Goal: Information Seeking & Learning: Understand process/instructions

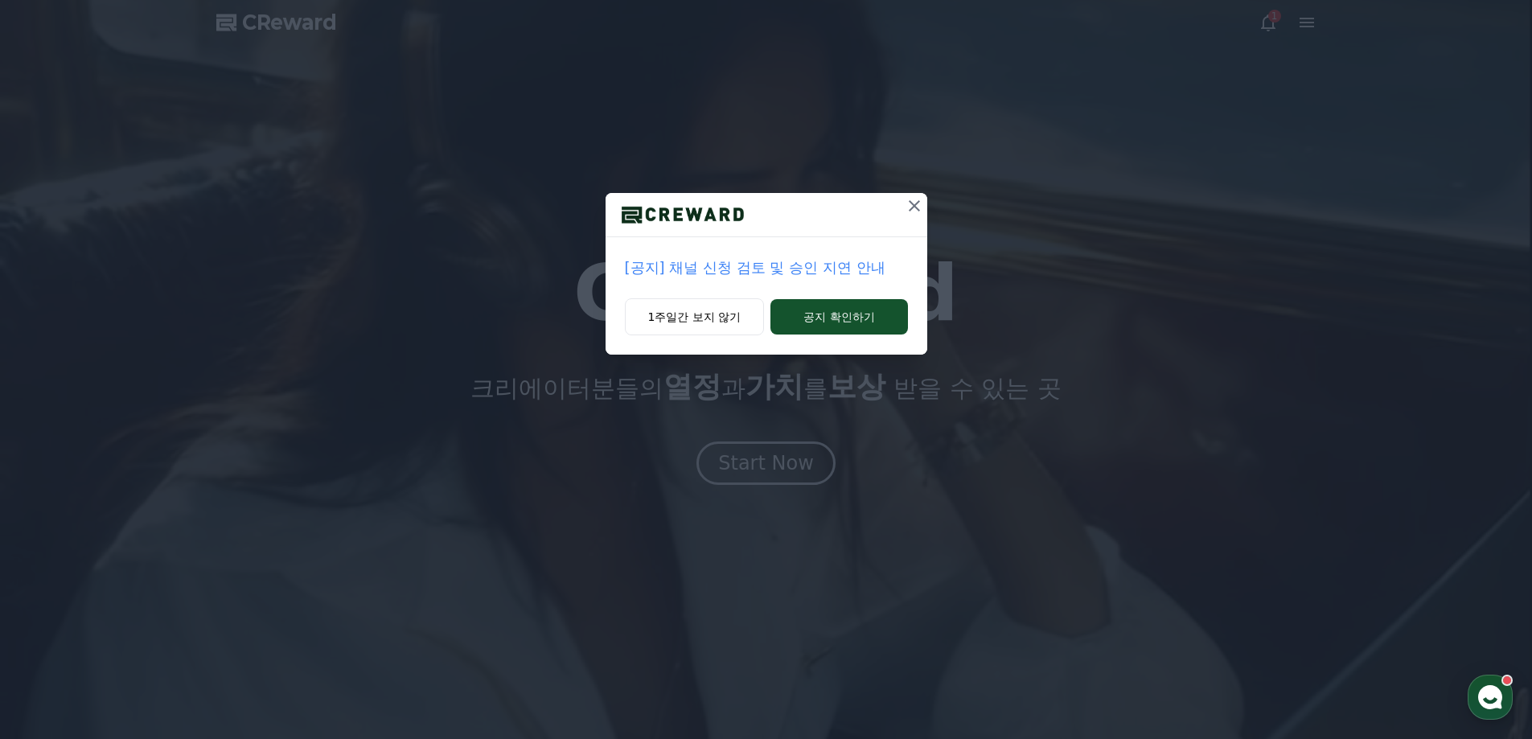
click at [914, 209] on icon at bounding box center [914, 205] width 19 height 19
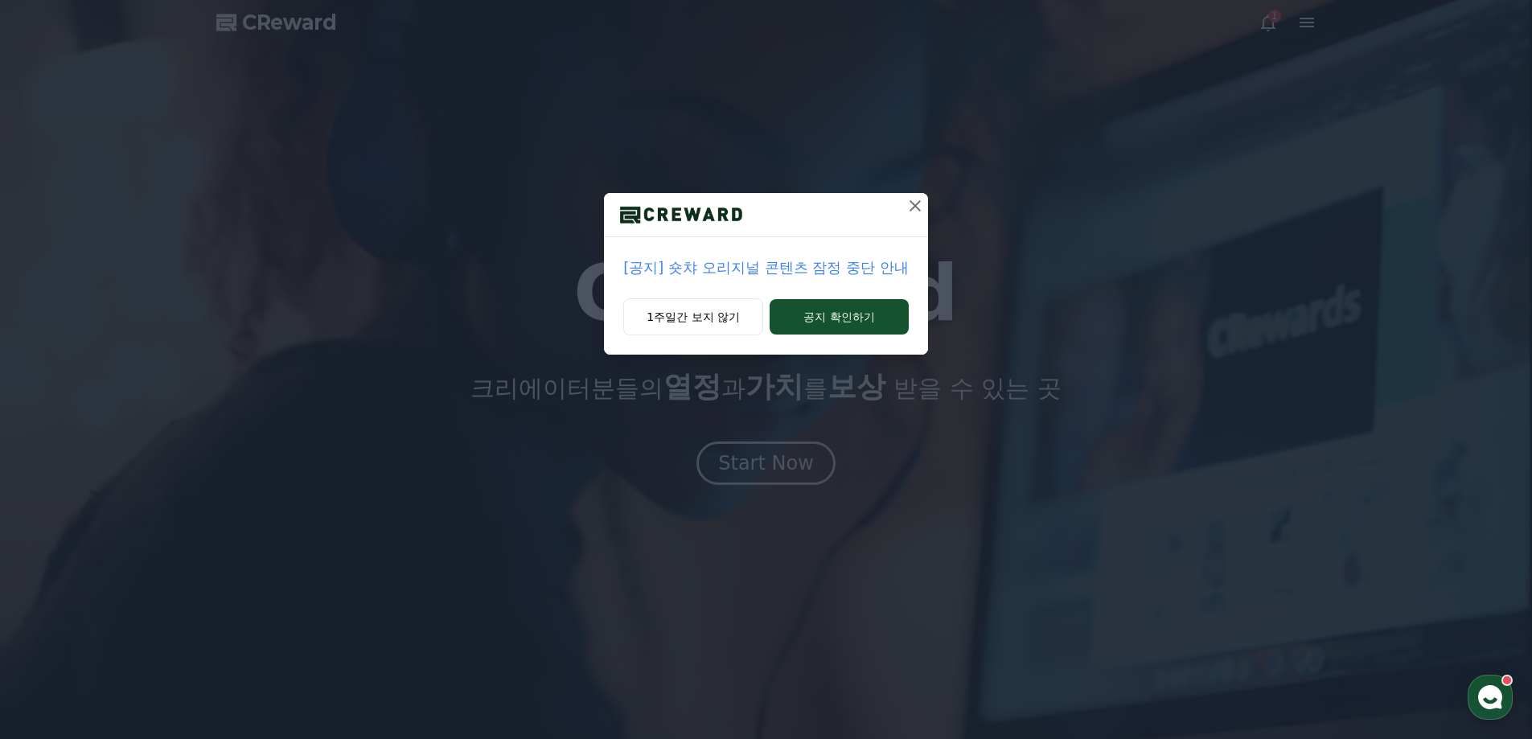
click at [841, 265] on p "[공지] 숏챠 오리지널 콘텐츠 잠정 중단 안내" at bounding box center [765, 268] width 285 height 23
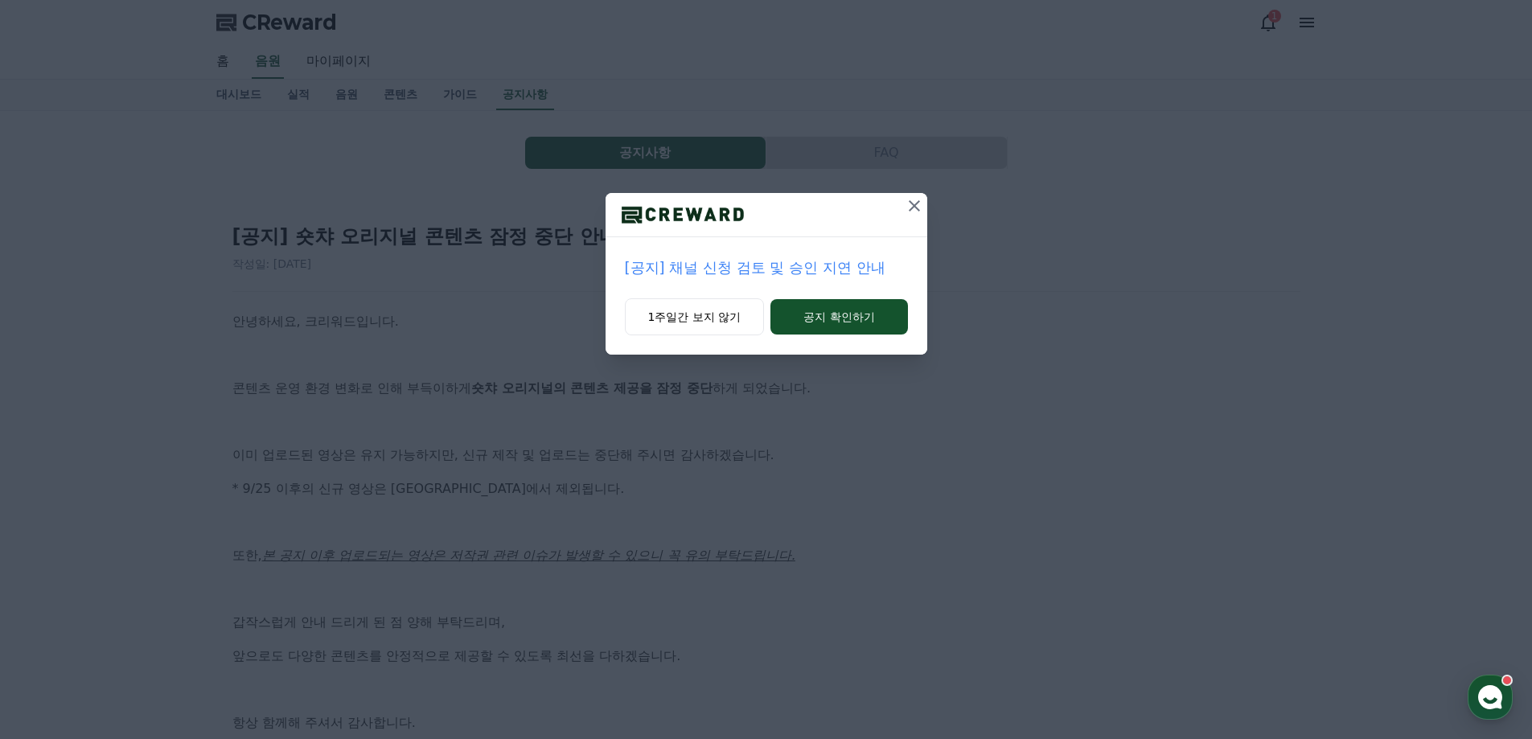
click at [913, 215] on icon at bounding box center [914, 205] width 19 height 19
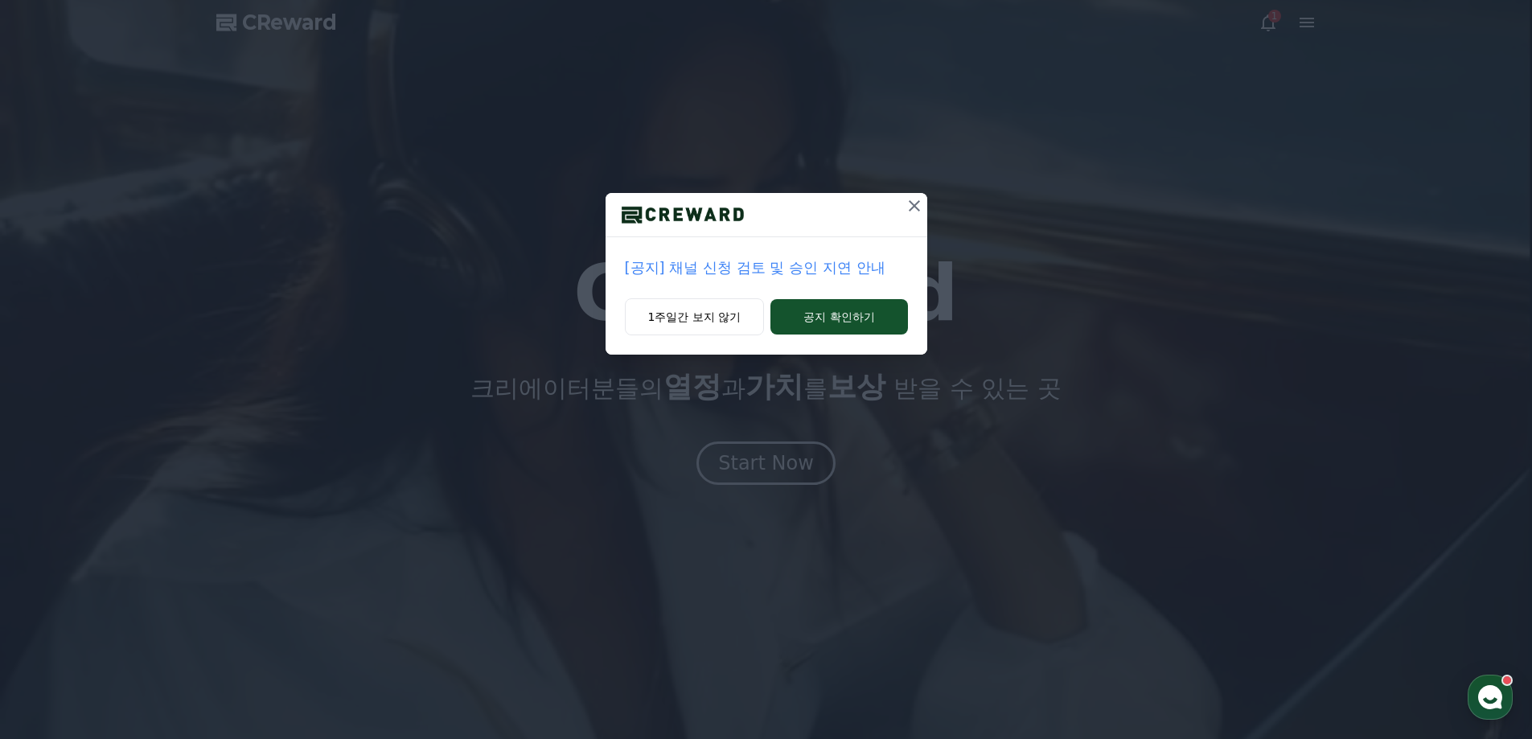
click at [912, 206] on icon at bounding box center [914, 205] width 19 height 19
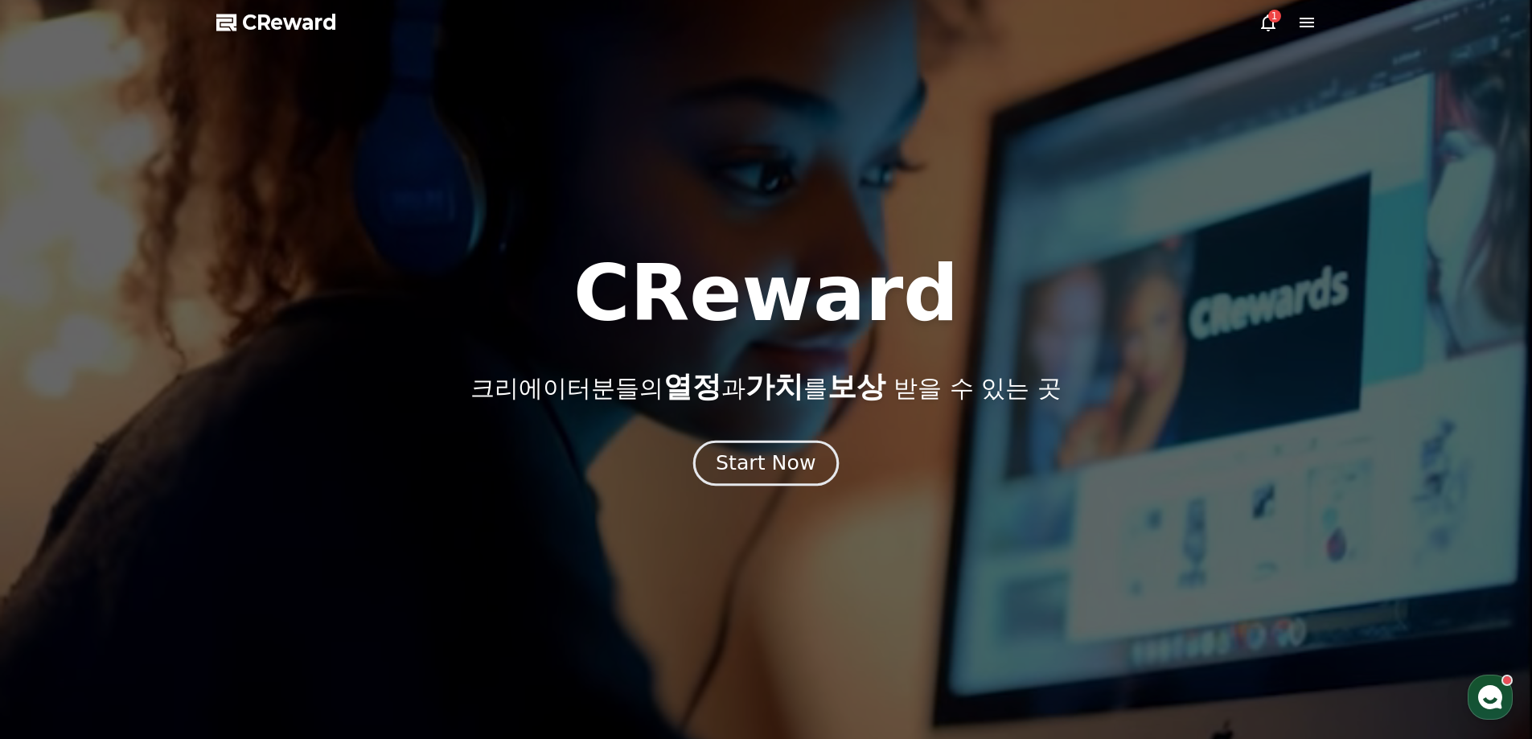
click at [771, 471] on div "Start Now" at bounding box center [766, 463] width 100 height 27
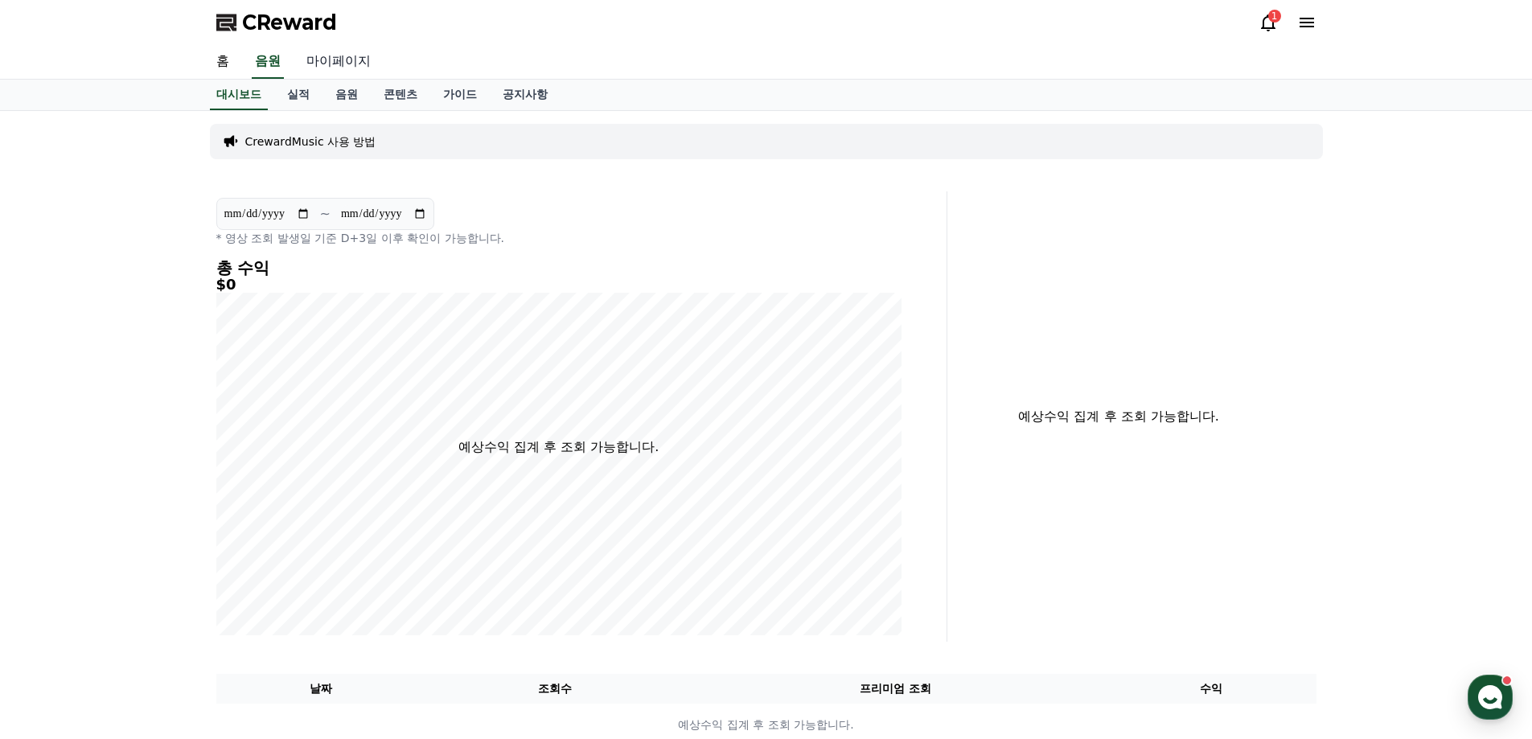
click at [328, 55] on link "마이페이지" at bounding box center [339, 62] width 90 height 34
select select "**********"
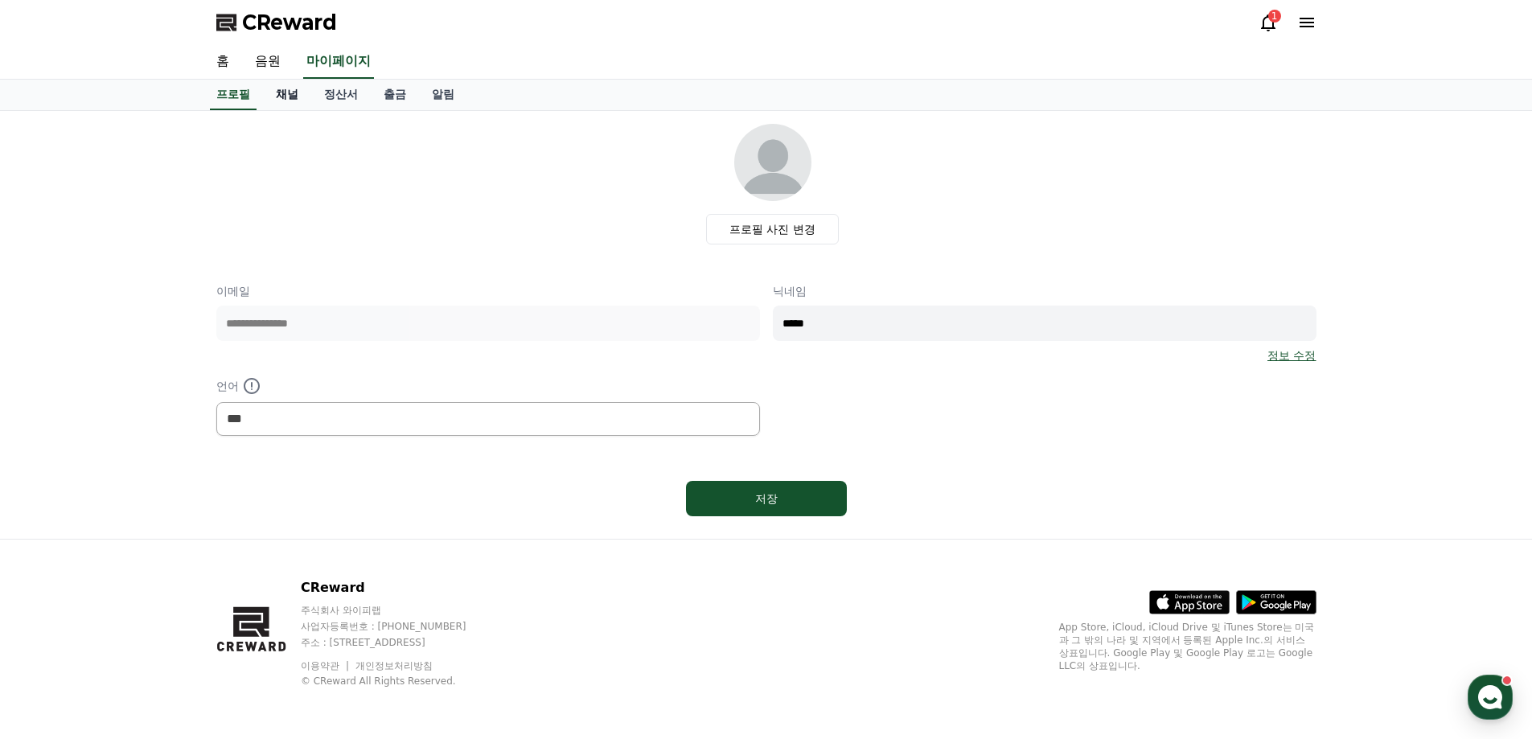
click at [300, 92] on link "채널" at bounding box center [287, 95] width 48 height 31
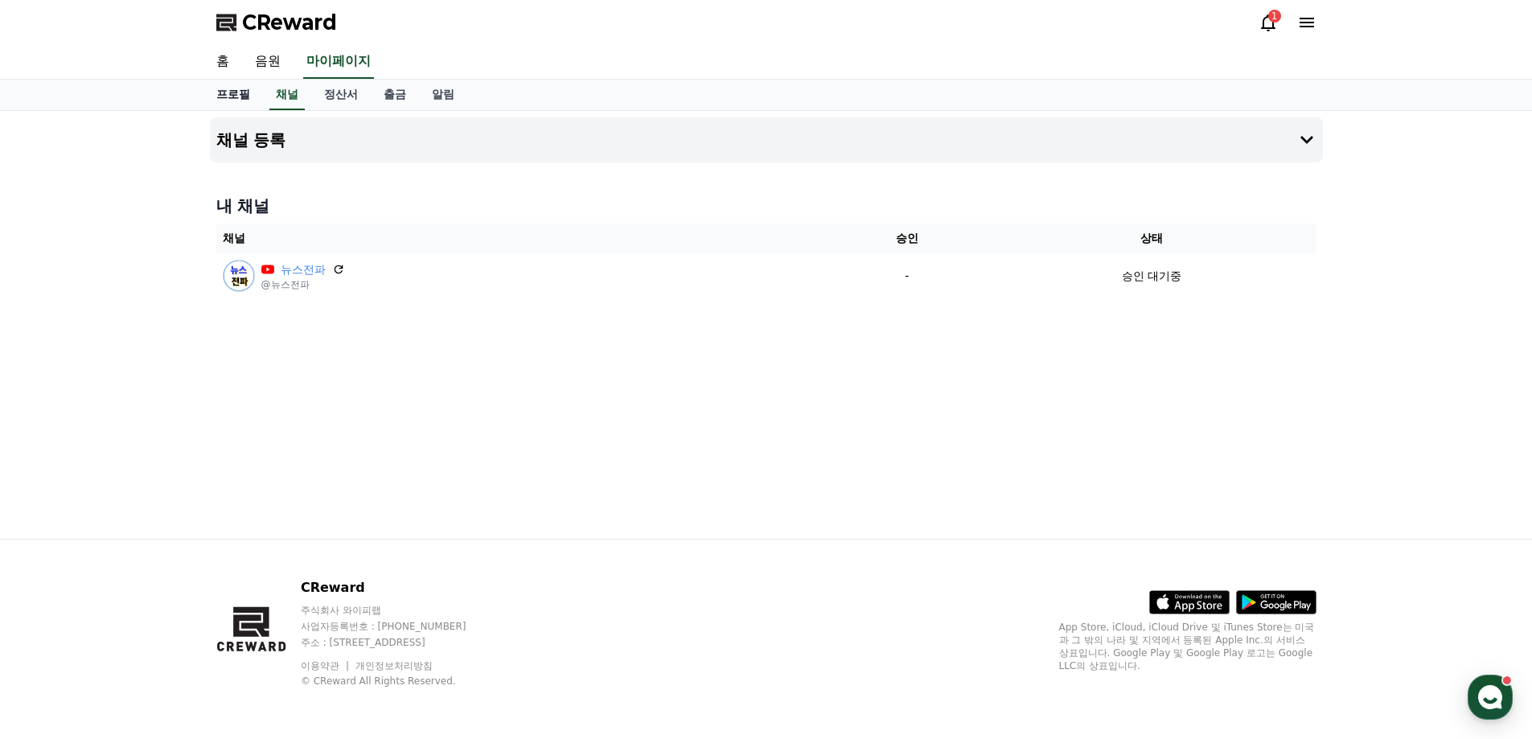
click at [238, 89] on link "프로필" at bounding box center [233, 95] width 60 height 31
select select "**********"
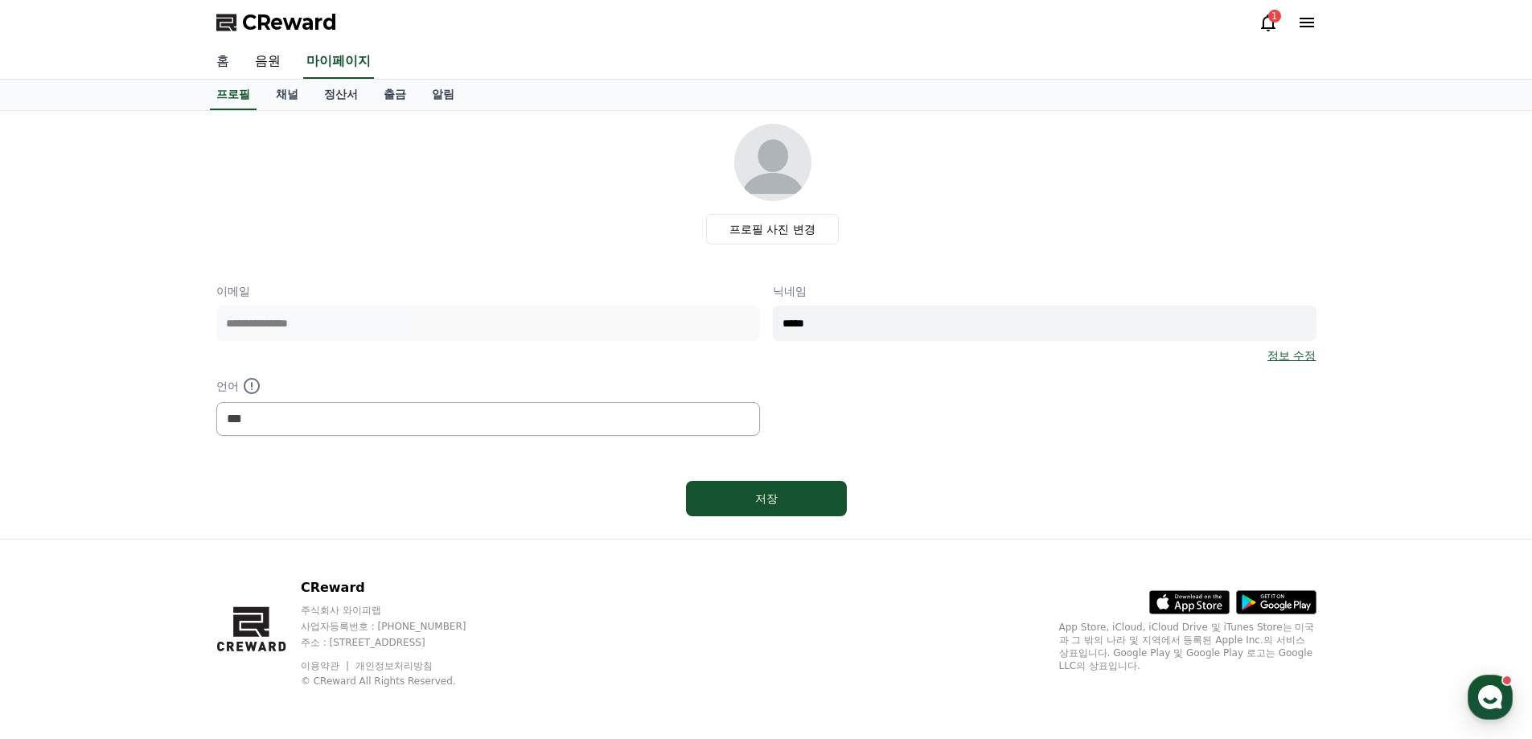
click at [231, 75] on link "홈" at bounding box center [222, 62] width 39 height 34
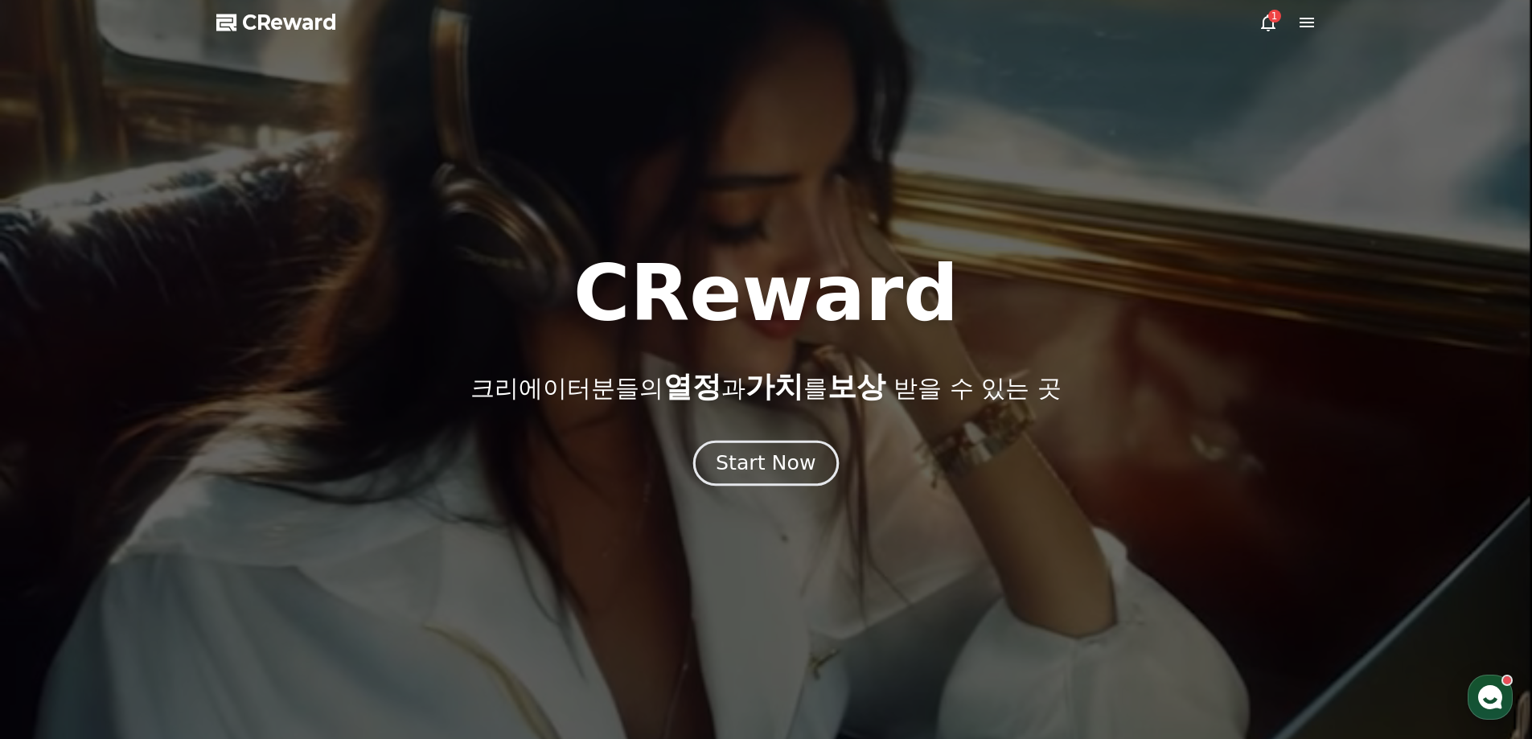
click at [791, 473] on div "Start Now" at bounding box center [766, 463] width 100 height 27
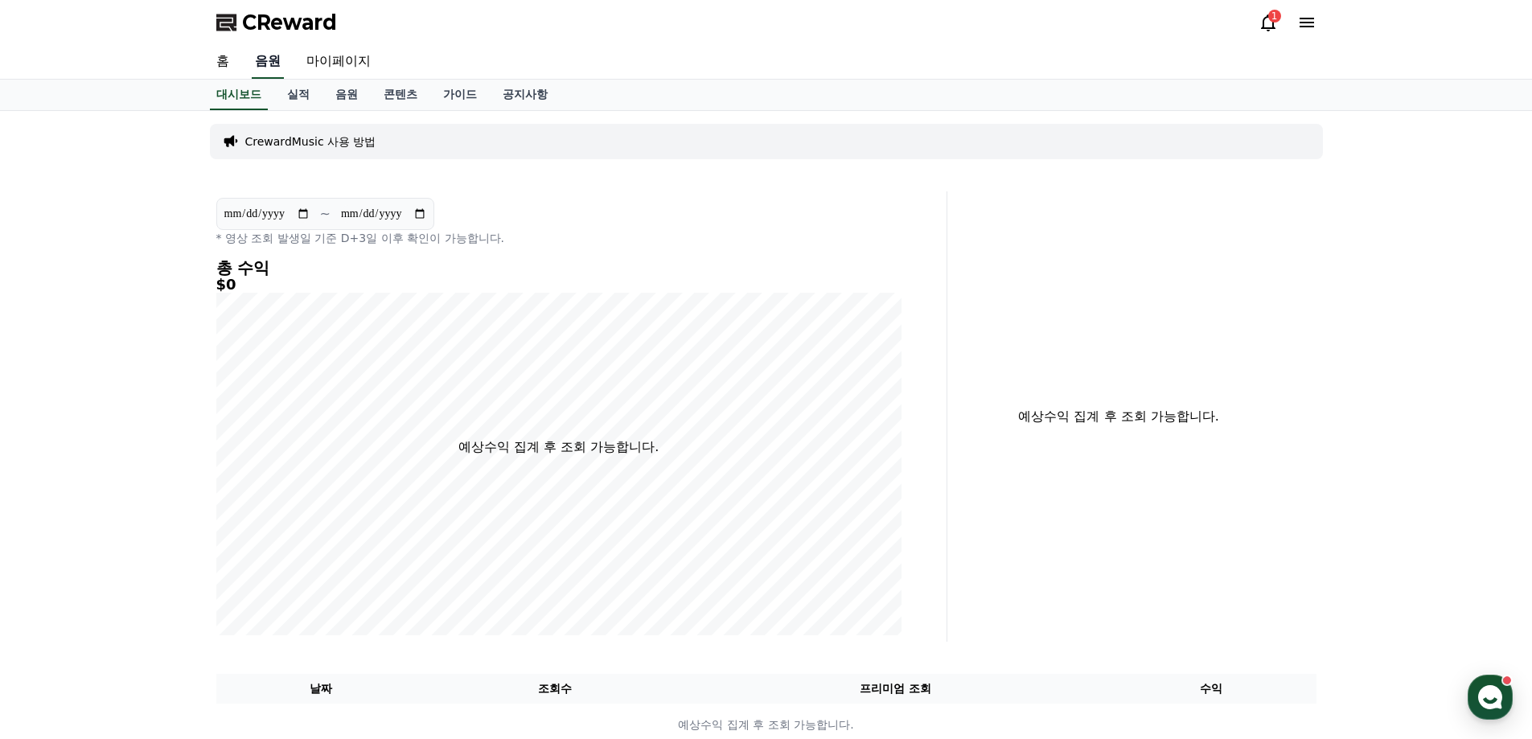
click at [273, 58] on link "음원" at bounding box center [268, 62] width 32 height 34
click at [341, 94] on link "음원" at bounding box center [346, 95] width 48 height 31
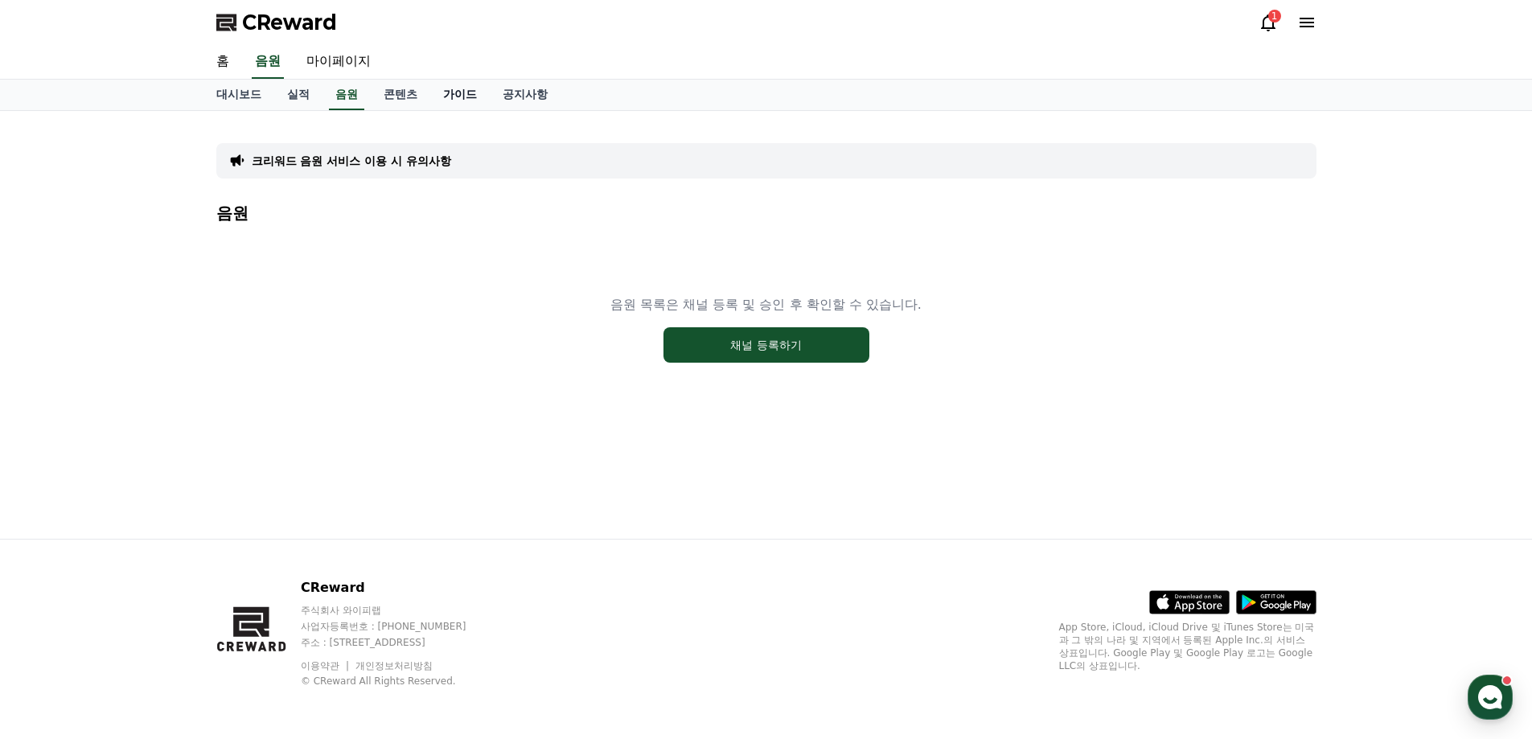
click at [448, 103] on link "가이드" at bounding box center [460, 95] width 60 height 31
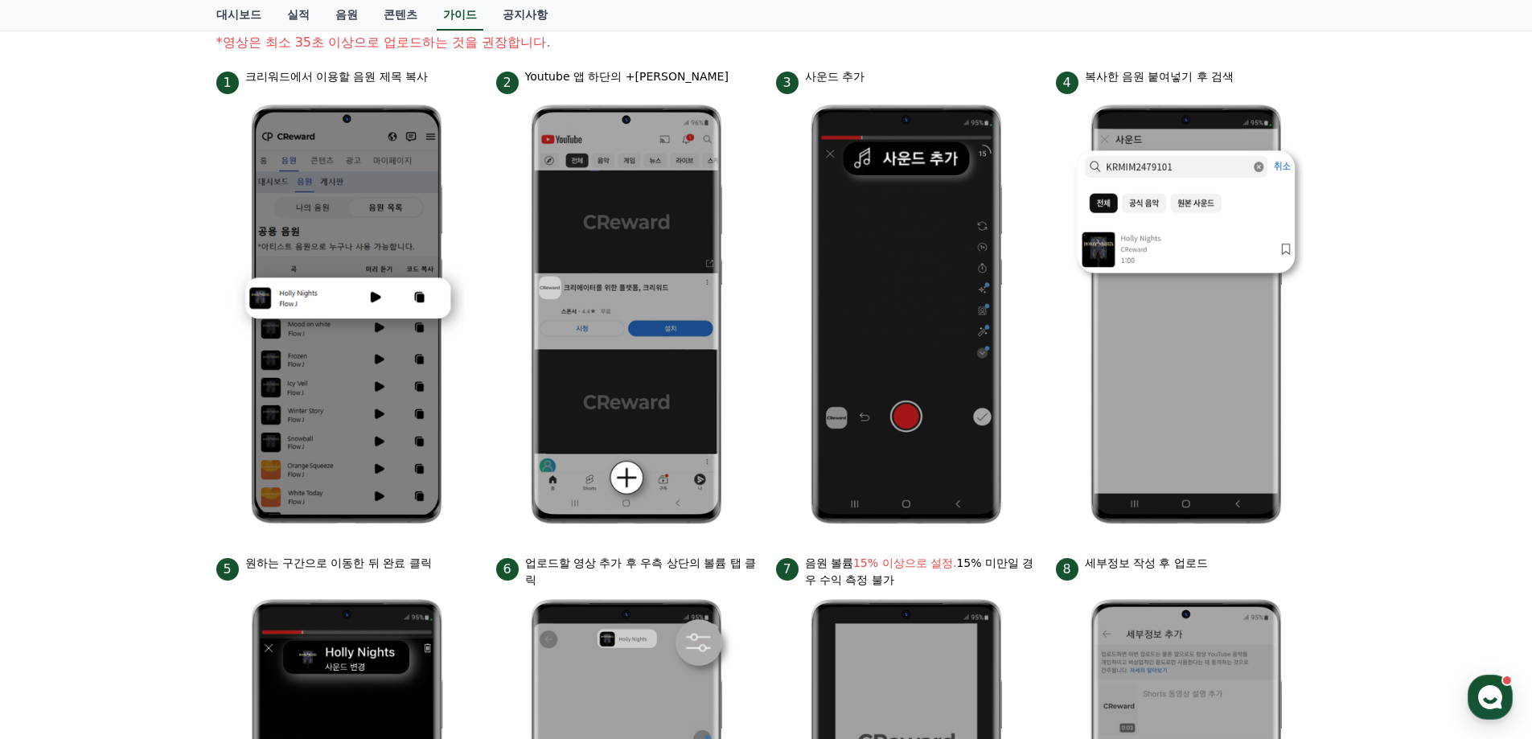
scroll to position [185, 0]
